Goal: Task Accomplishment & Management: Complete application form

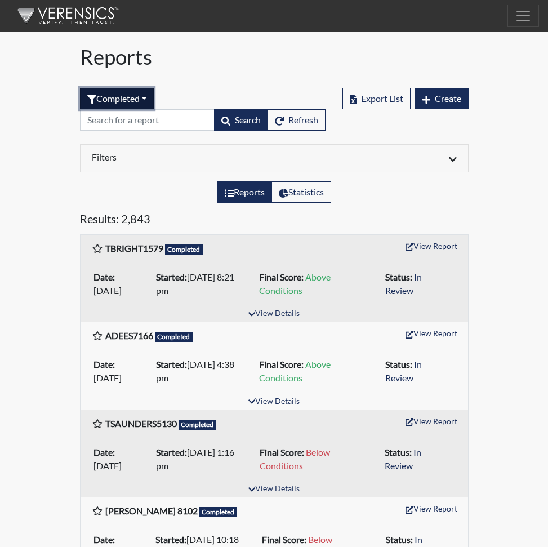
click at [147, 96] on button "Completed" at bounding box center [117, 98] width 74 height 21
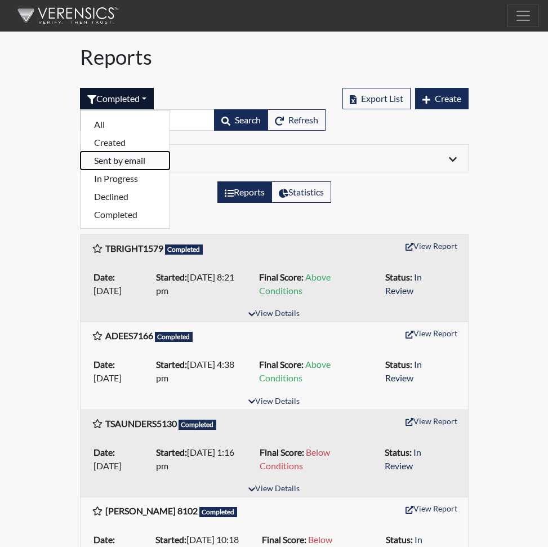
click at [111, 158] on button "Sent by email" at bounding box center [125, 161] width 89 height 18
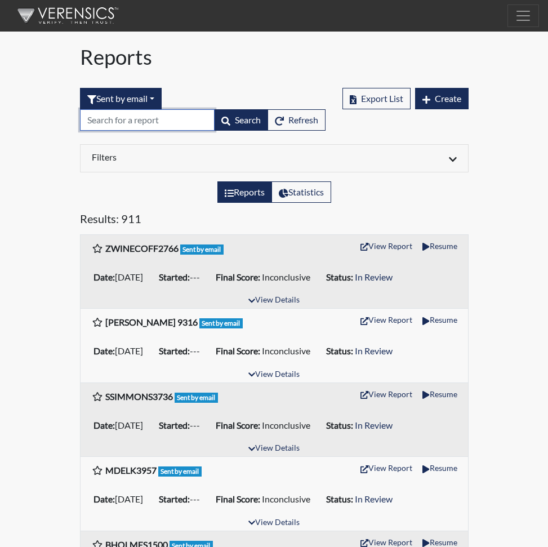
click at [122, 123] on input "text" at bounding box center [147, 119] width 135 height 21
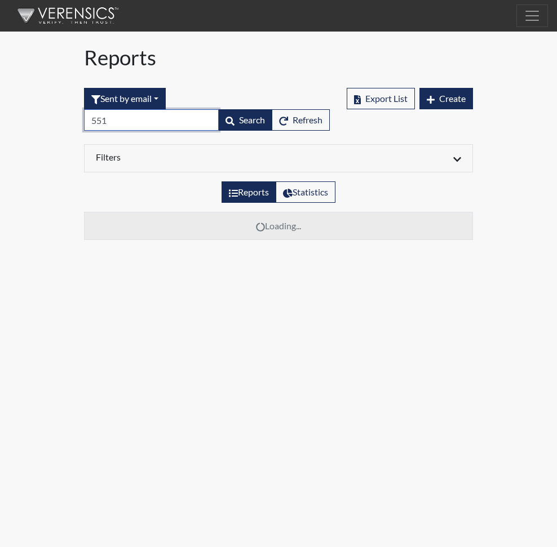
type input "5513"
drag, startPoint x: 114, startPoint y: 124, endPoint x: 61, endPoint y: 127, distance: 53.1
click at [61, 127] on div "Reports Create Help Center × Verensics Best Practices How to successfully use t…" at bounding box center [278, 124] width 557 height 249
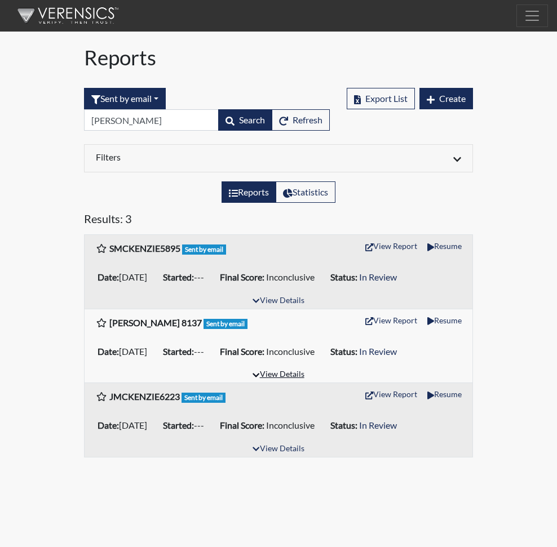
click at [275, 372] on button "View Details" at bounding box center [277, 374] width 61 height 15
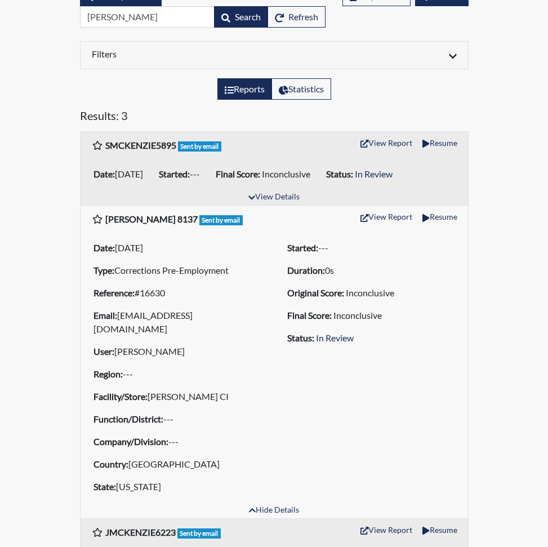
scroll to position [113, 0]
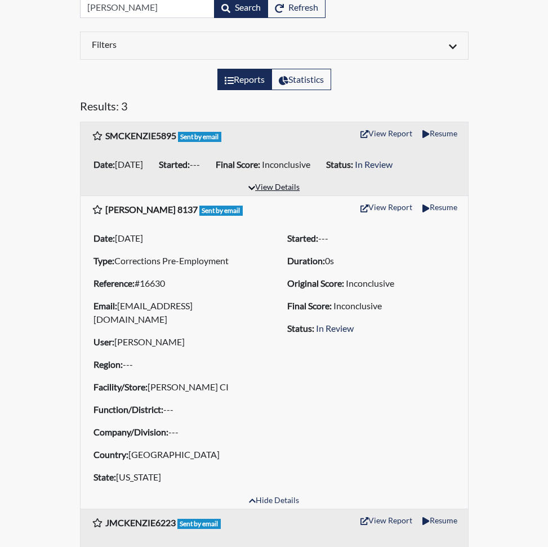
click at [251, 185] on icon "button" at bounding box center [251, 188] width 7 height 8
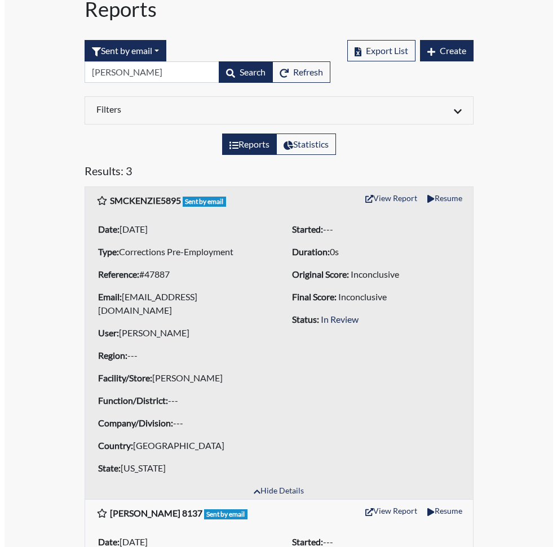
scroll to position [0, 0]
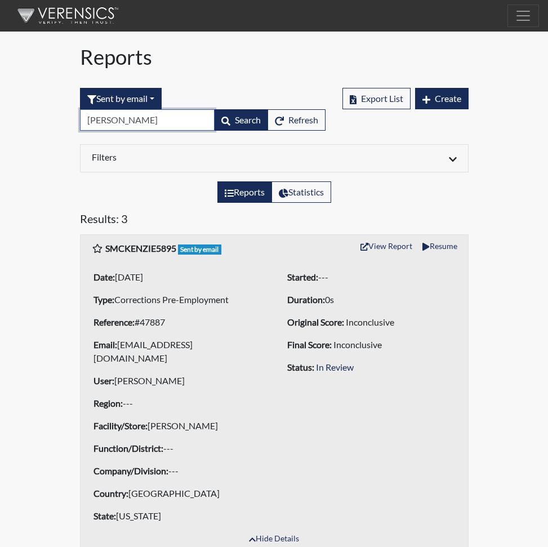
click at [142, 121] on input "[PERSON_NAME]" at bounding box center [147, 119] width 135 height 21
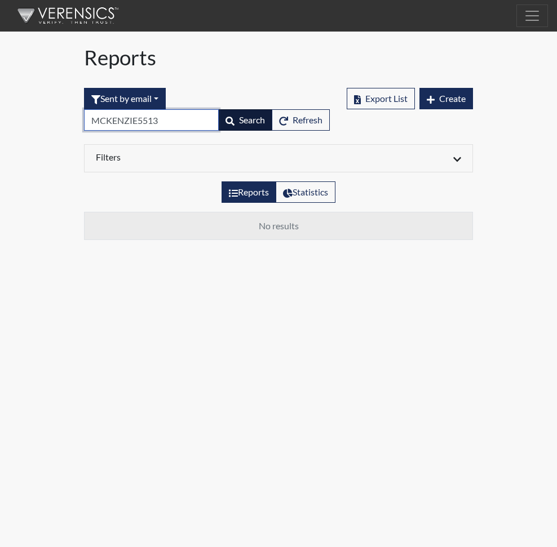
type input "MCKENZIE5513"
click at [252, 121] on span "Search" at bounding box center [252, 119] width 26 height 11
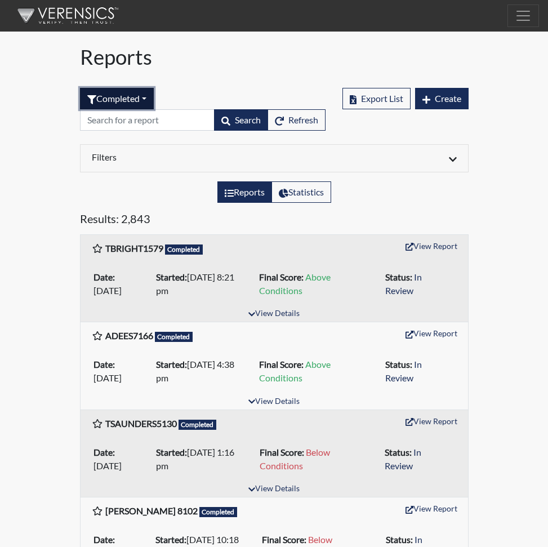
click at [146, 97] on button "Completed" at bounding box center [117, 98] width 74 height 21
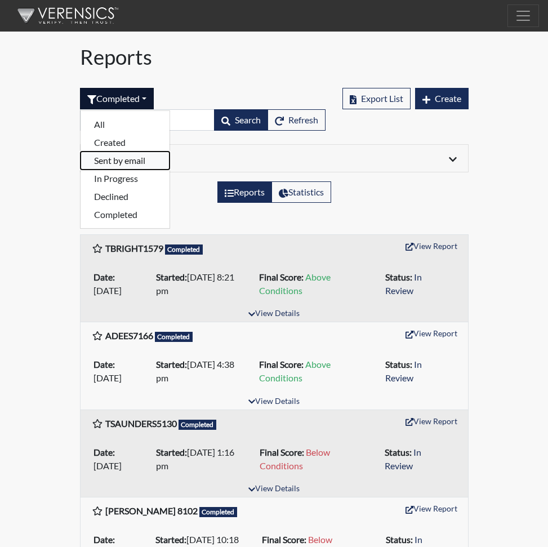
click at [103, 161] on button "Sent by email" at bounding box center [125, 161] width 89 height 18
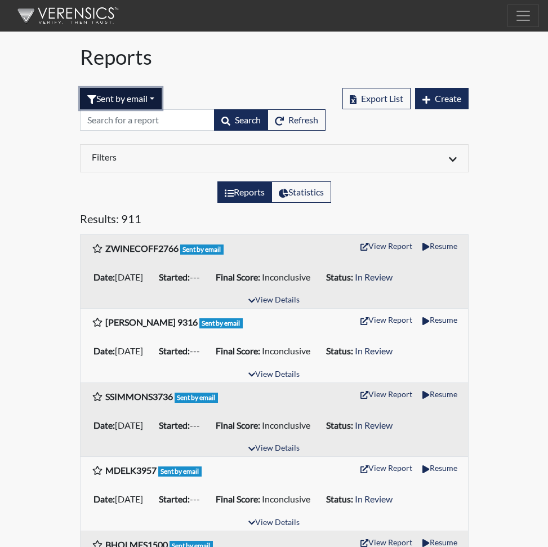
click at [154, 99] on button "Sent by email" at bounding box center [121, 98] width 82 height 21
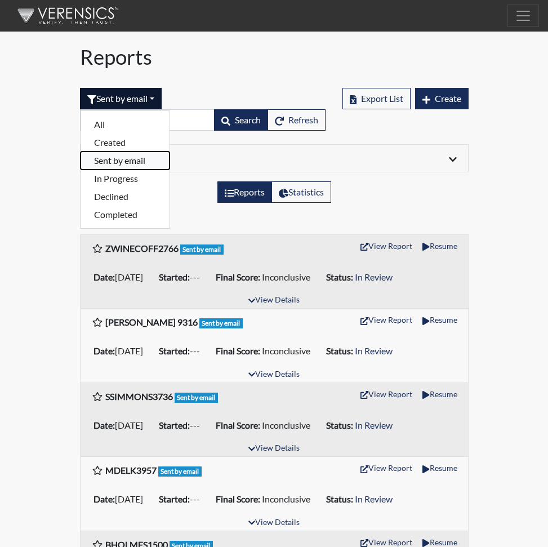
click at [111, 161] on button "Sent by email" at bounding box center [125, 161] width 89 height 18
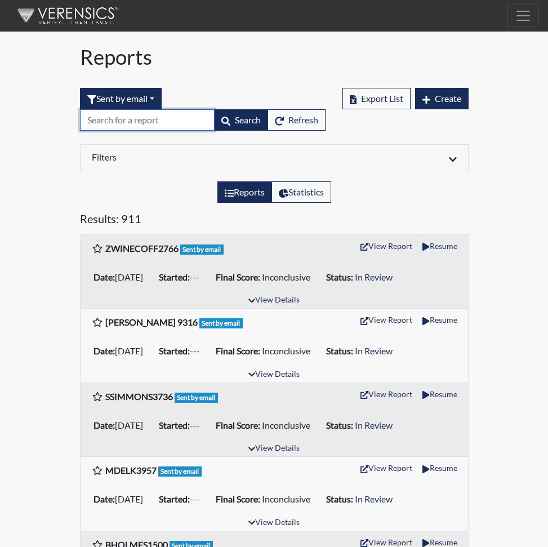
click at [140, 120] on input "text" at bounding box center [147, 119] width 135 height 21
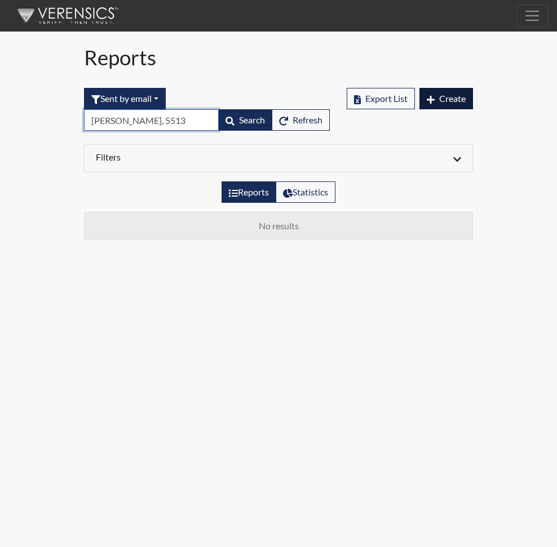
type input "[PERSON_NAME], 5513"
click at [449, 100] on span "Create" at bounding box center [452, 98] width 26 height 11
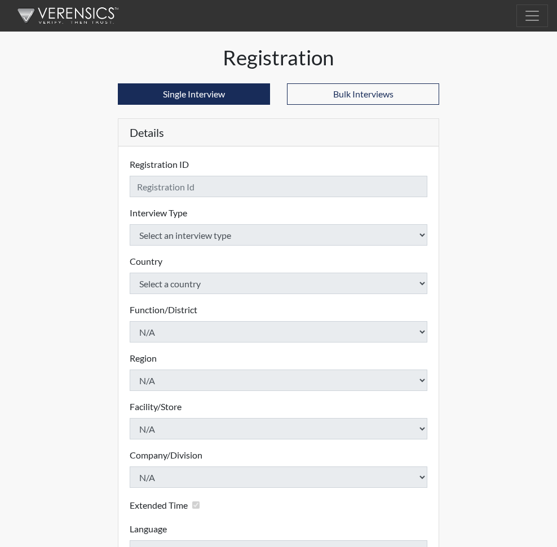
checkbox input "true"
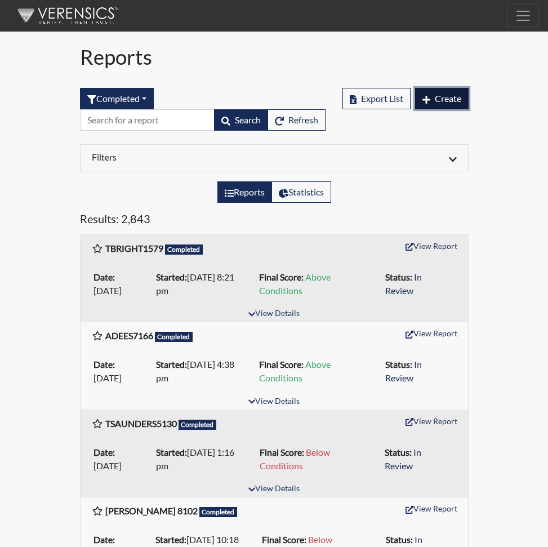
click at [449, 99] on span "Create" at bounding box center [448, 98] width 26 height 11
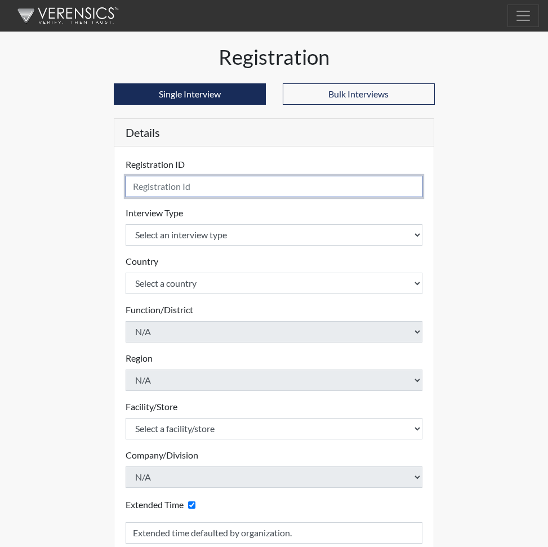
click at [150, 186] on input "text" at bounding box center [275, 186] width 298 height 21
type input "[PERSON_NAME],"
drag, startPoint x: 172, startPoint y: 187, endPoint x: 122, endPoint y: 192, distance: 49.8
click at [122, 192] on div "Registration ID [PERSON_NAME], Please provide a registration ID. Interview Type…" at bounding box center [274, 379] width 320 height 466
type input "Mc"
